Goal: Contribute content

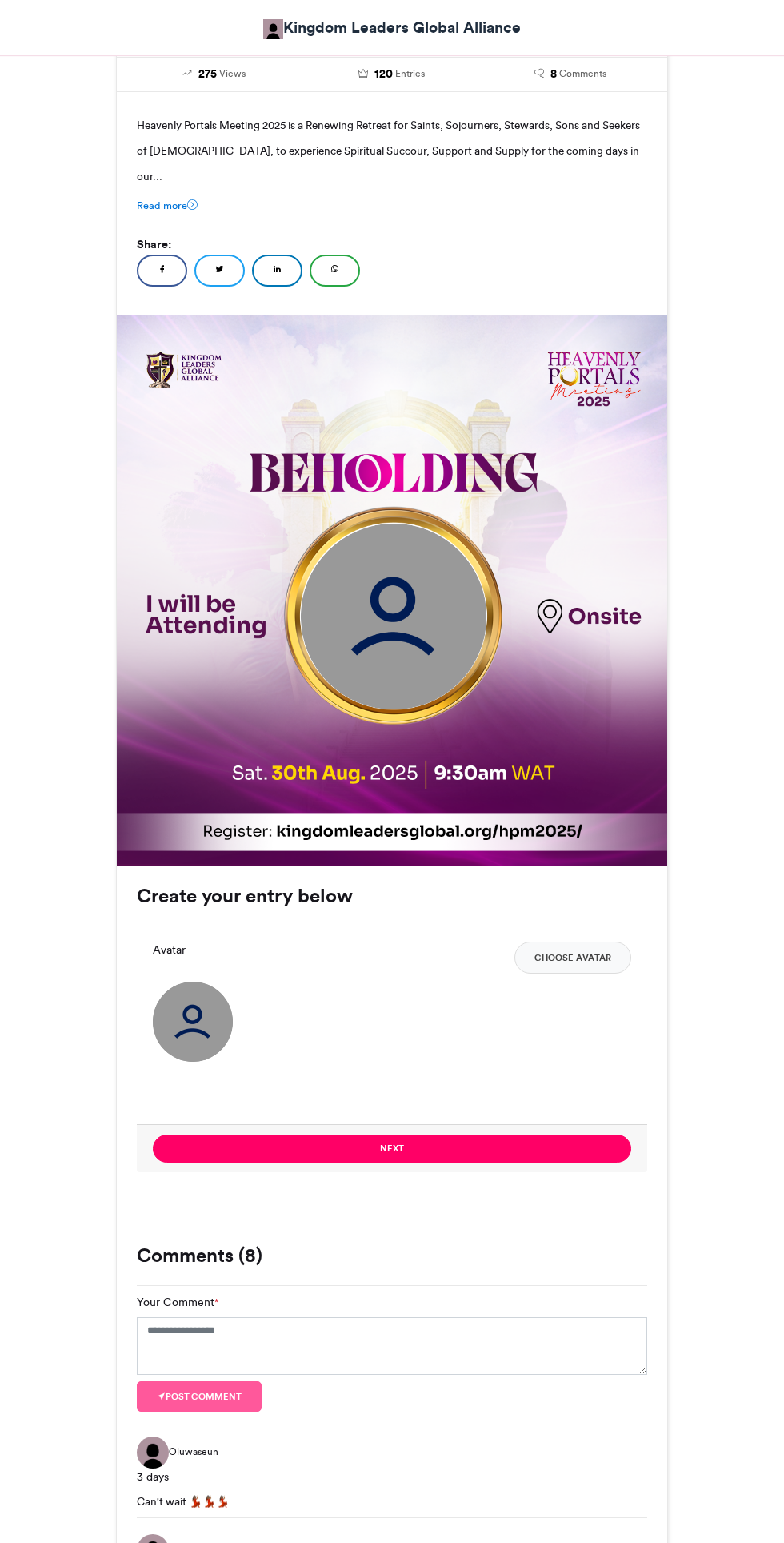
scroll to position [319, 0]
click at [208, 987] on img at bounding box center [193, 1021] width 80 height 80
click at [578, 942] on button "Choose Avatar" at bounding box center [573, 957] width 117 height 32
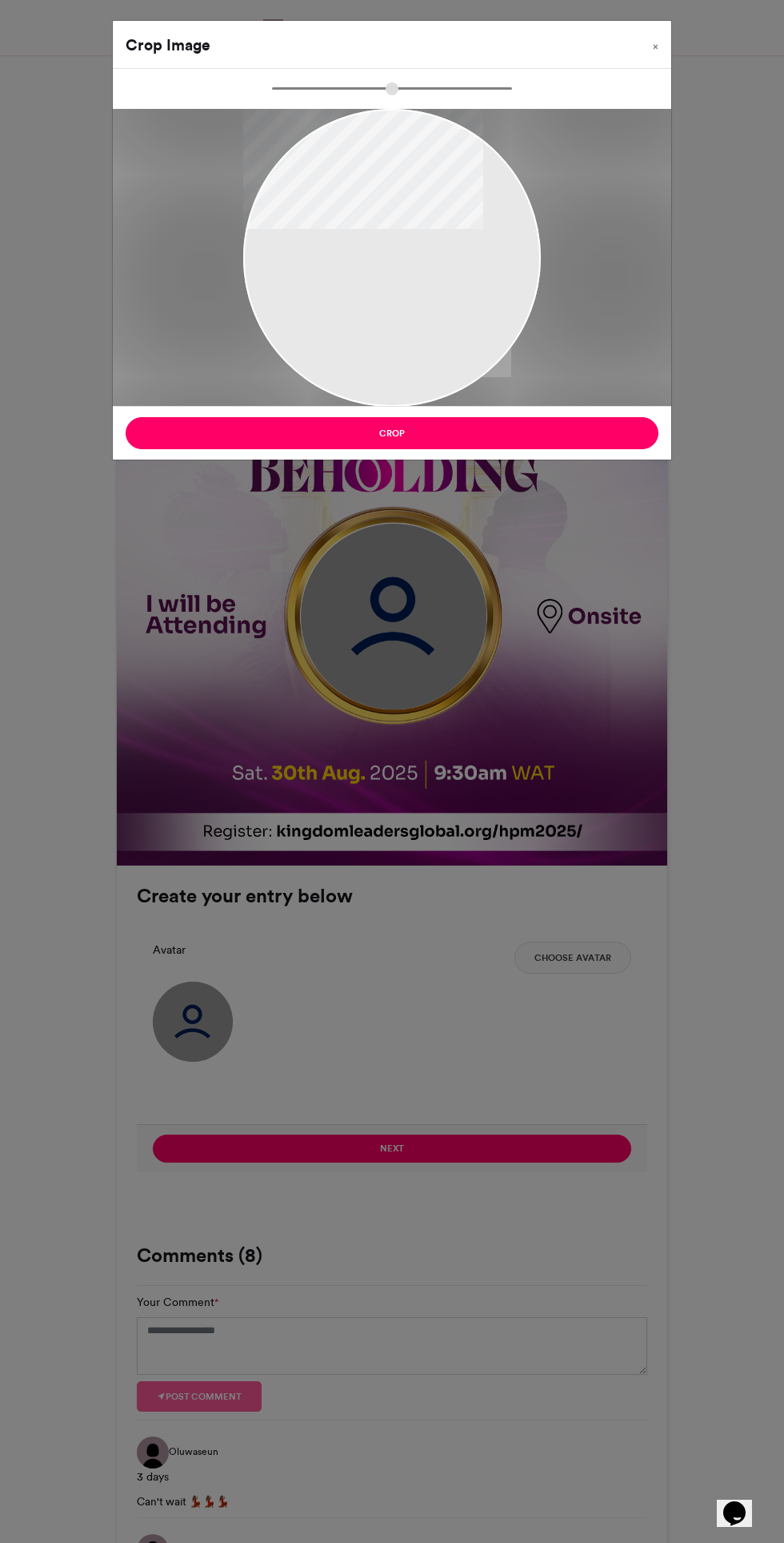
click at [478, 442] on button "Crop" at bounding box center [392, 433] width 533 height 32
click at [656, 46] on span "×" at bounding box center [656, 47] width 6 height 10
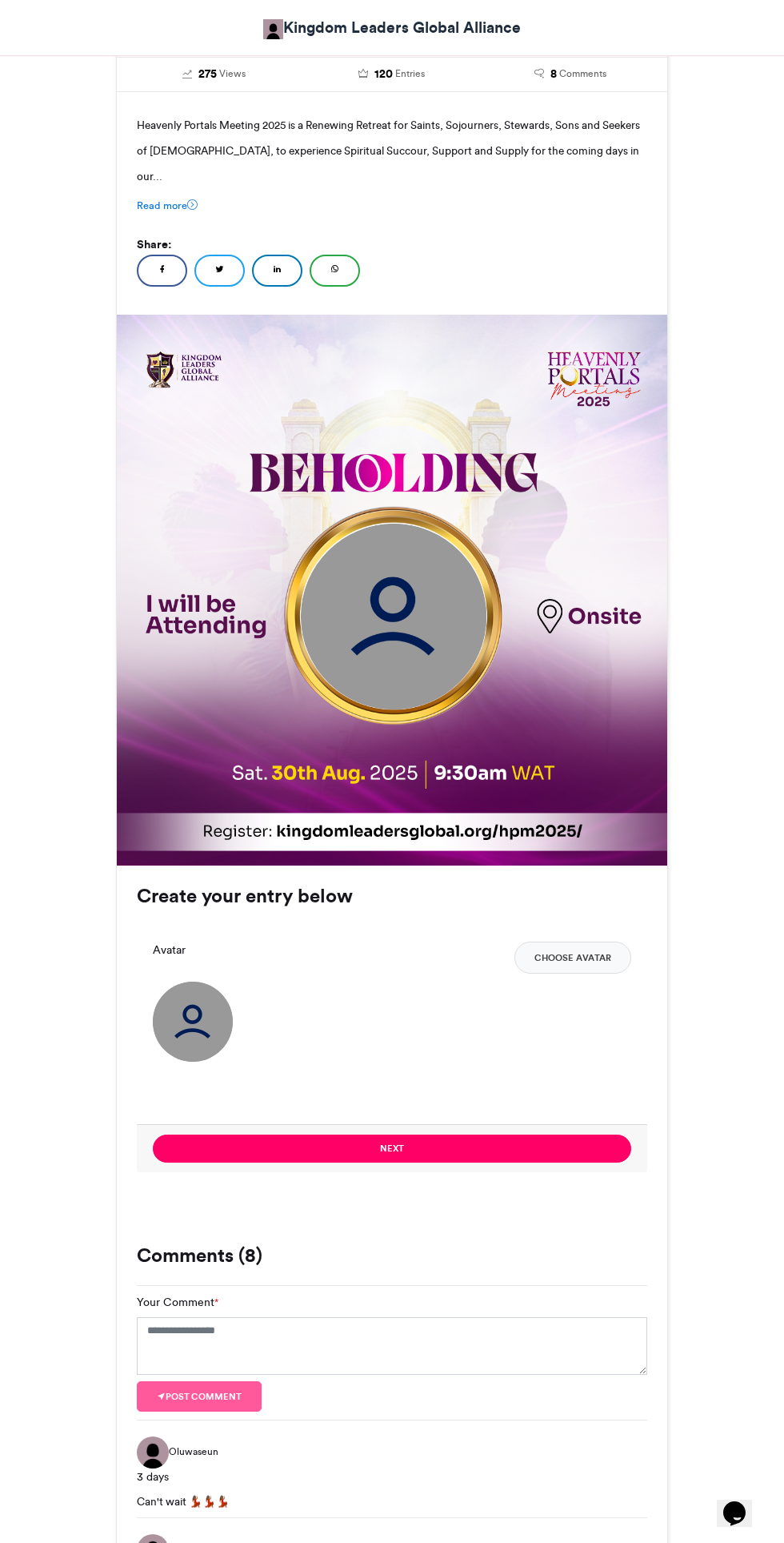
click at [586, 893] on div "Create your entry below Your Email * Your Name * Generate anonymously Avatar Ch…" at bounding box center [392, 1030] width 550 height 326
click at [566, 942] on button "Choose Avatar" at bounding box center [573, 957] width 117 height 32
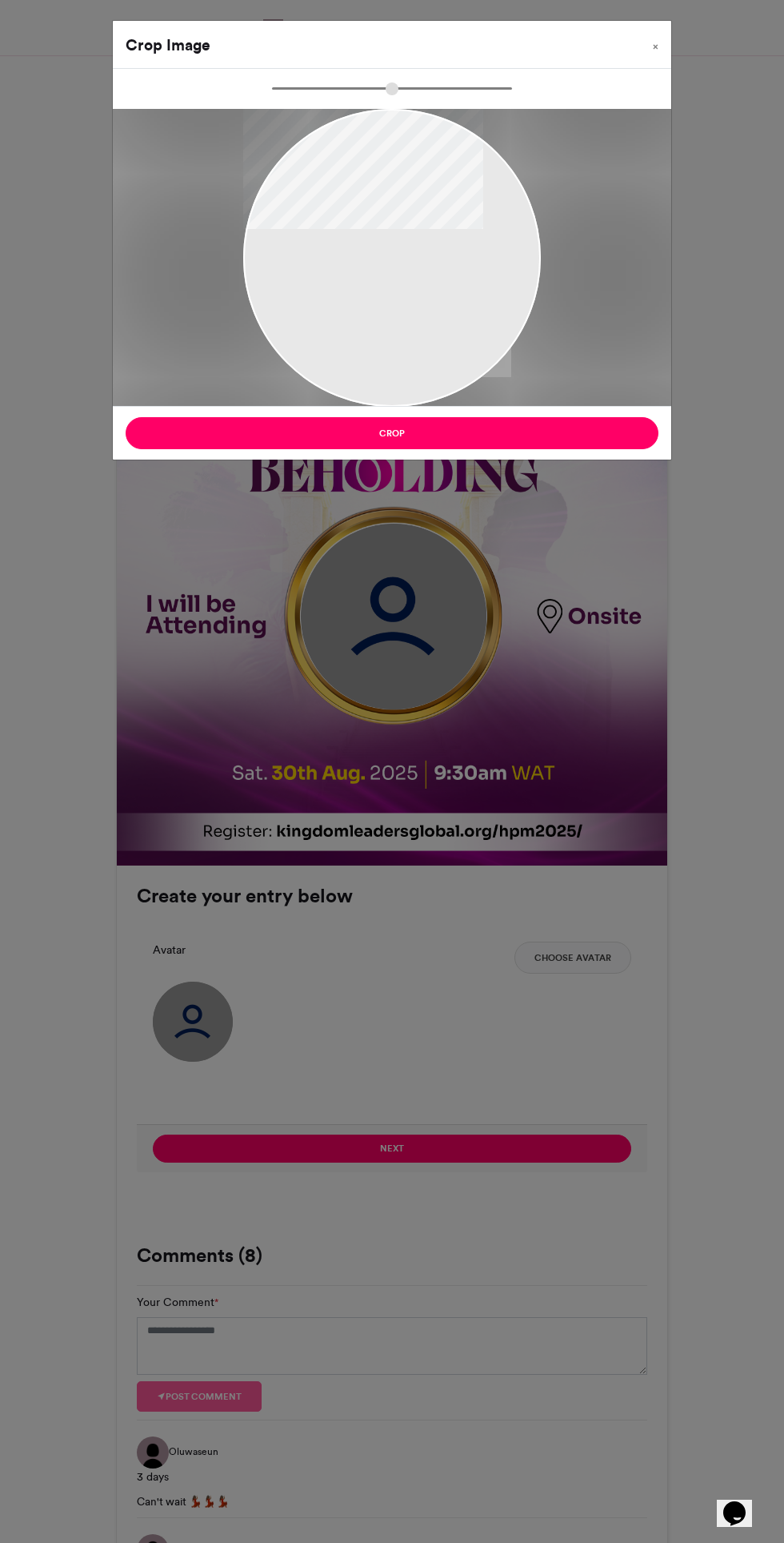
type input "******"
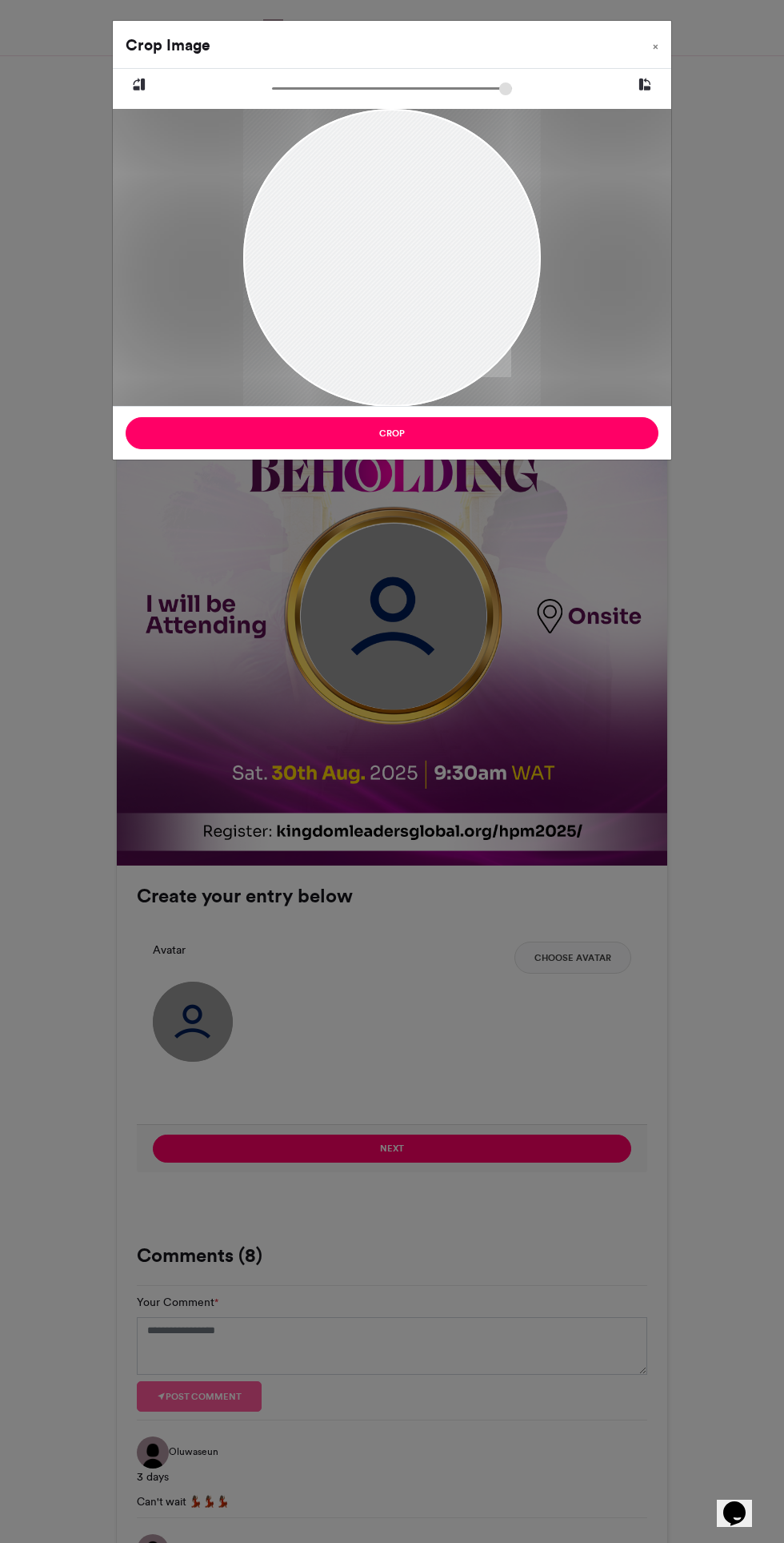
click at [377, 414] on div "Crop" at bounding box center [392, 433] width 559 height 53
click at [246, 413] on div "Crop" at bounding box center [392, 433] width 559 height 53
click at [489, 426] on button "Crop" at bounding box center [392, 433] width 533 height 32
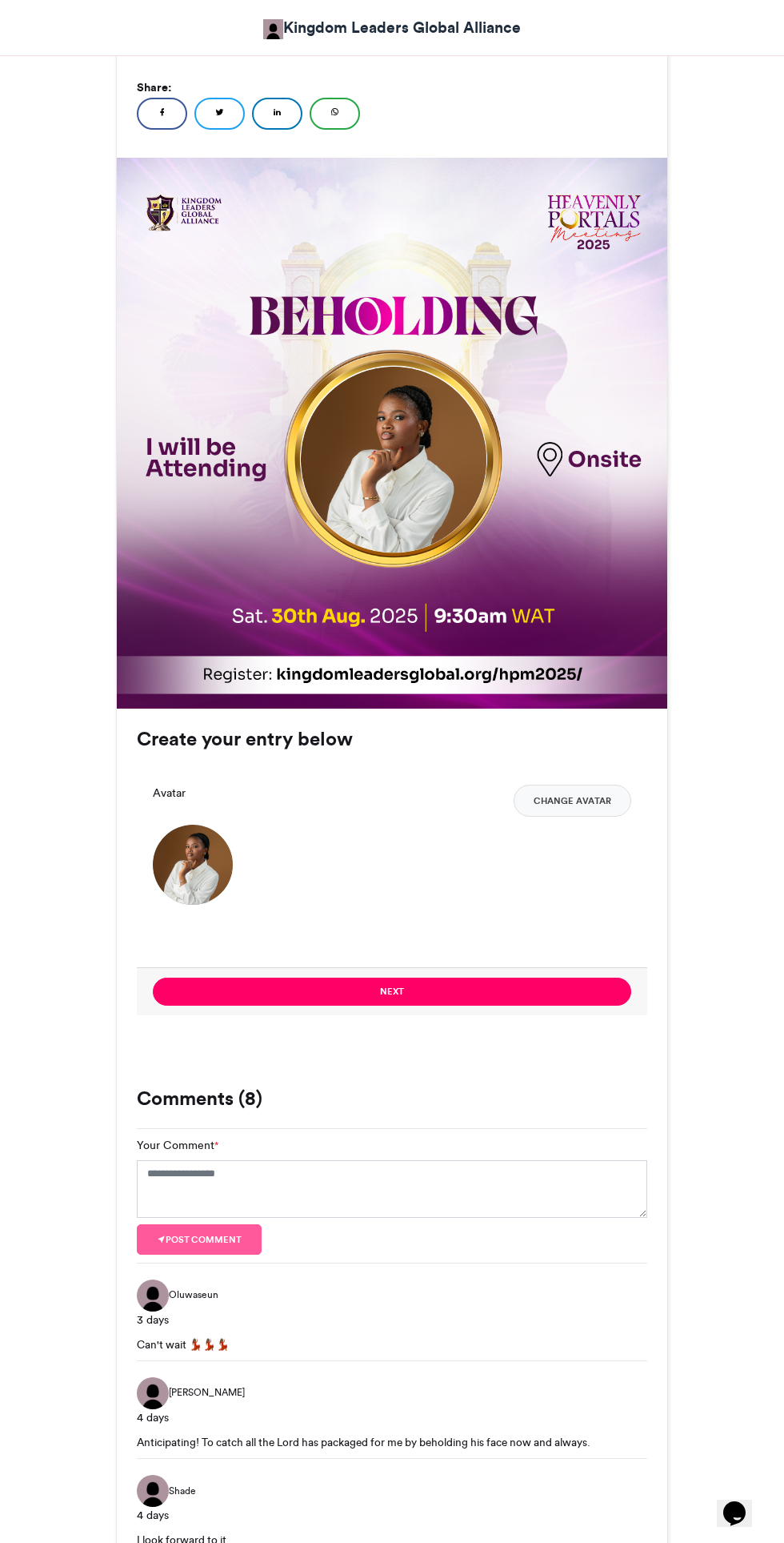
scroll to position [477, 0]
click at [537, 977] on button "Next" at bounding box center [392, 991] width 479 height 28
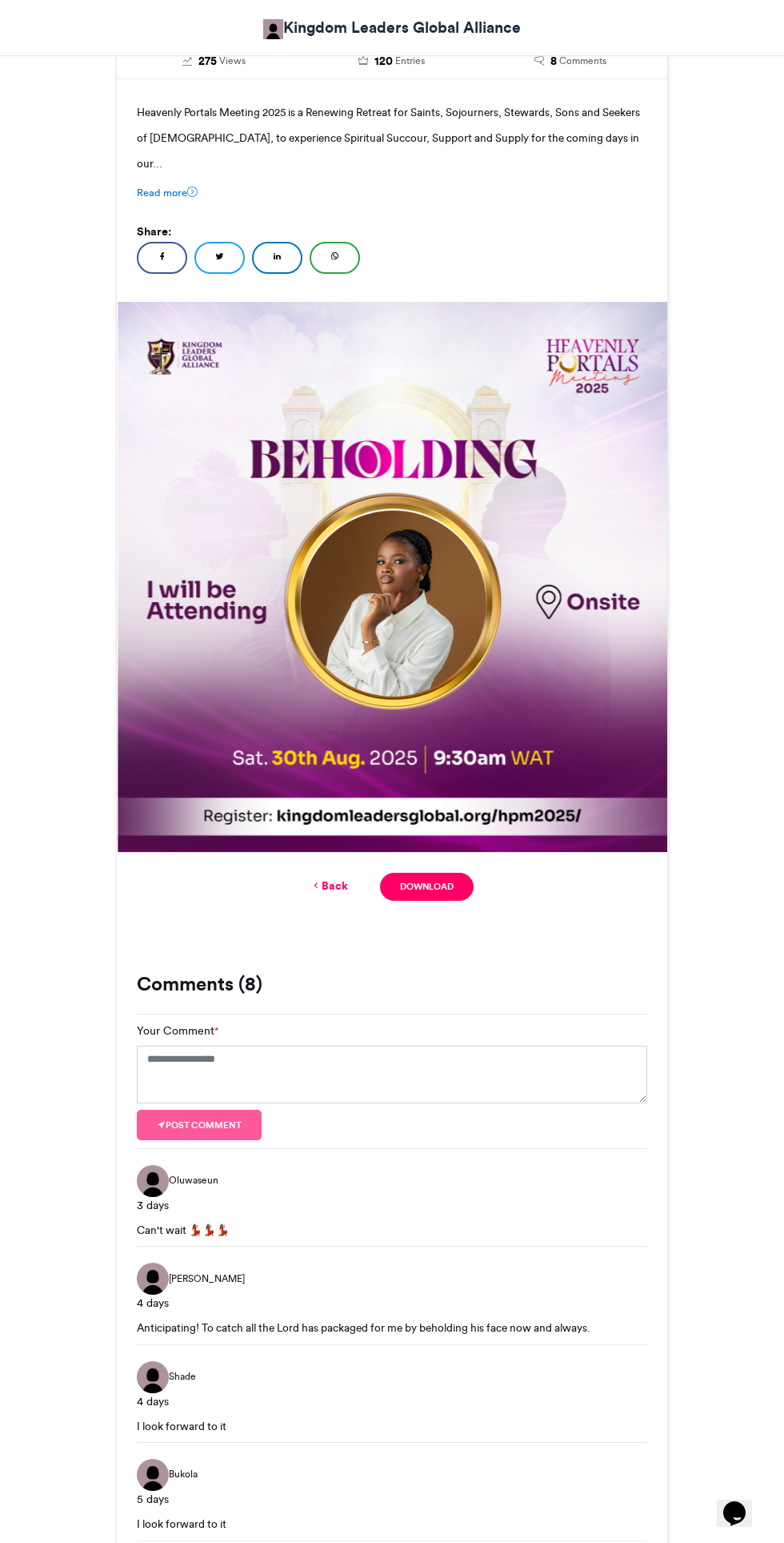
scroll to position [325, 0]
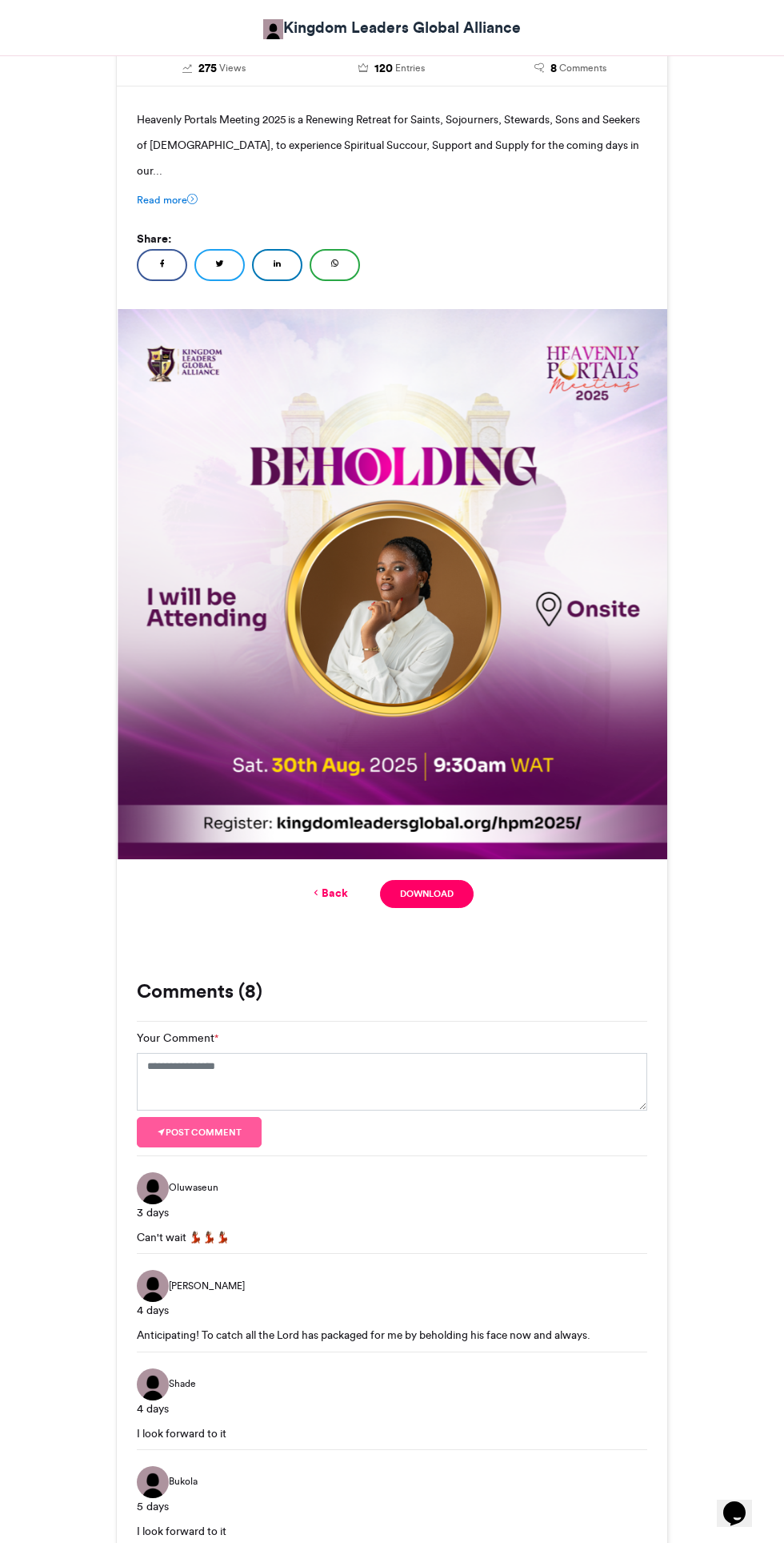
click at [436, 880] on link "Download" at bounding box center [427, 894] width 94 height 28
